Goal: Task Accomplishment & Management: Manage account settings

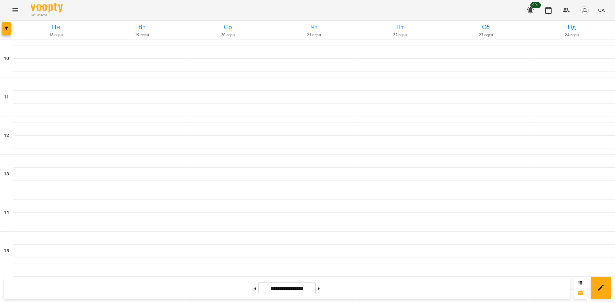
click at [1, 31] on div at bounding box center [6, 30] width 13 height 18
click at [5, 32] on button "button" at bounding box center [6, 28] width 9 height 13
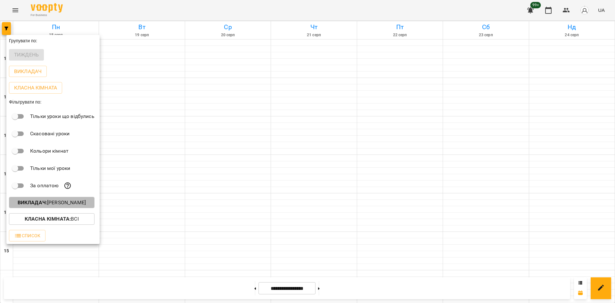
click at [69, 203] on p "Викладач : Михайло Поліщук" at bounding box center [52, 203] width 68 height 8
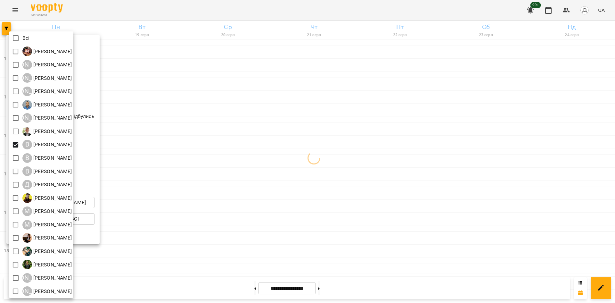
click at [177, 156] on div at bounding box center [307, 151] width 615 height 303
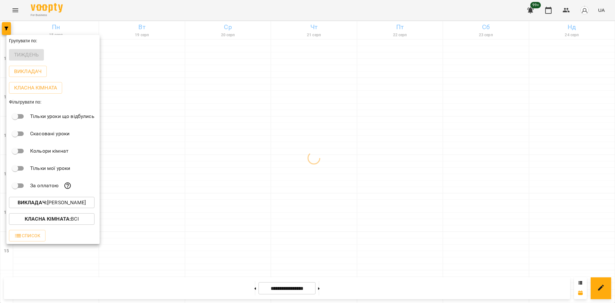
click at [212, 112] on div at bounding box center [307, 151] width 615 height 303
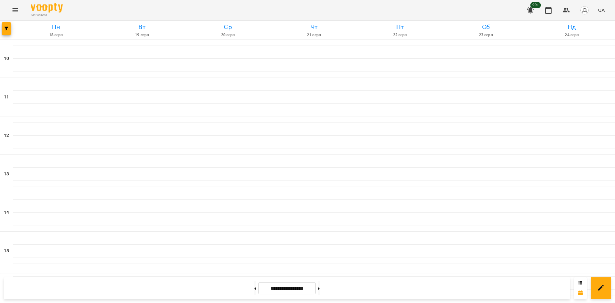
scroll to position [256, 0]
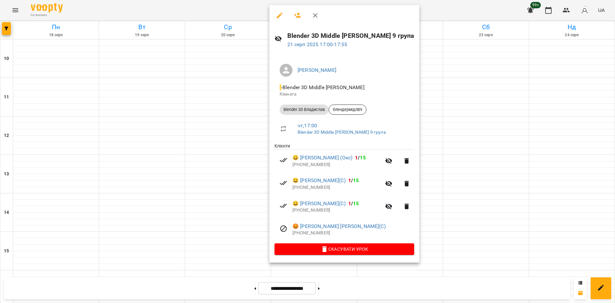
click at [430, 184] on div at bounding box center [307, 151] width 615 height 303
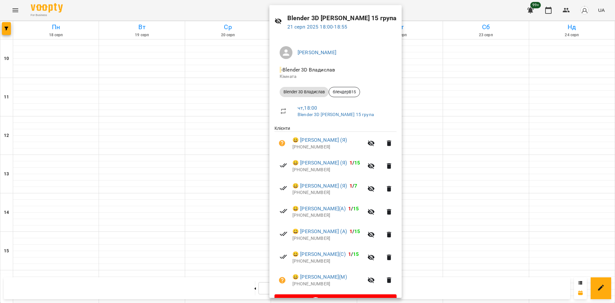
scroll to position [34, 0]
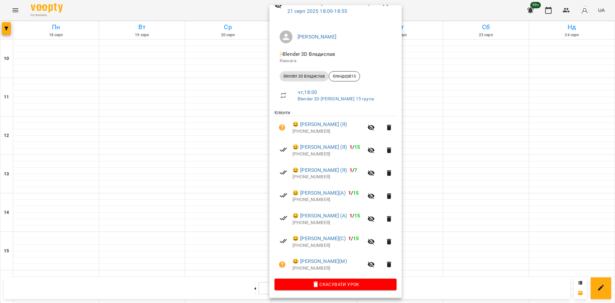
click at [230, 186] on div at bounding box center [307, 151] width 615 height 303
